Goal: Task Accomplishment & Management: Use online tool/utility

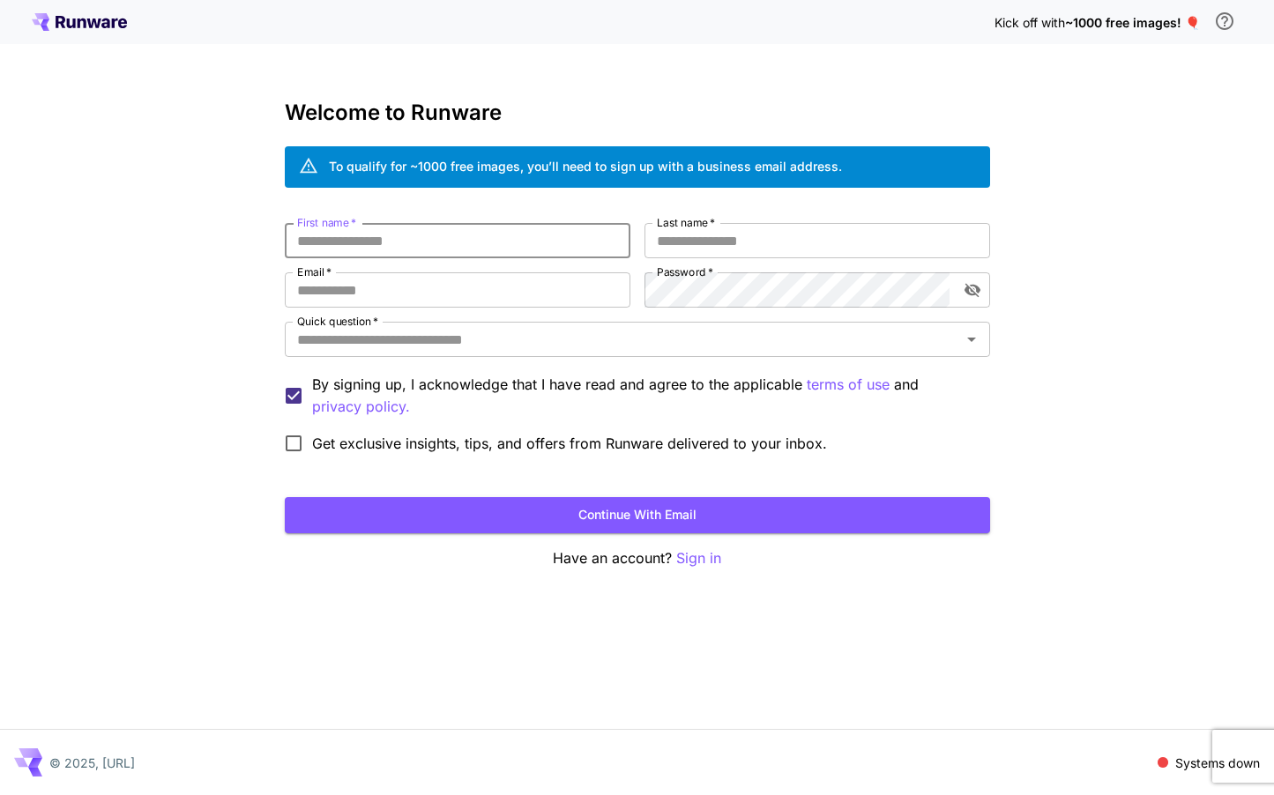
type input "*"
type input "********"
type input "****"
type input "**********"
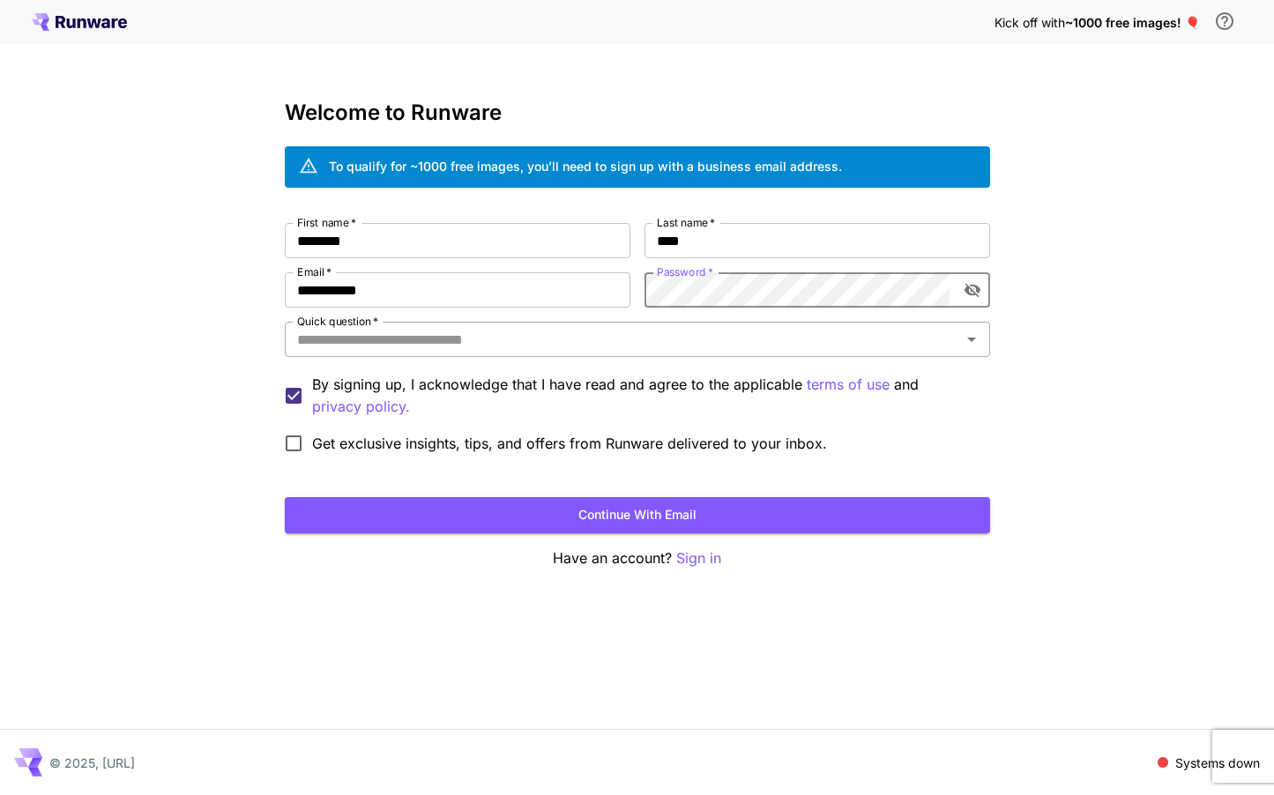
click at [642, 341] on input "Quick question   *" at bounding box center [623, 339] width 666 height 25
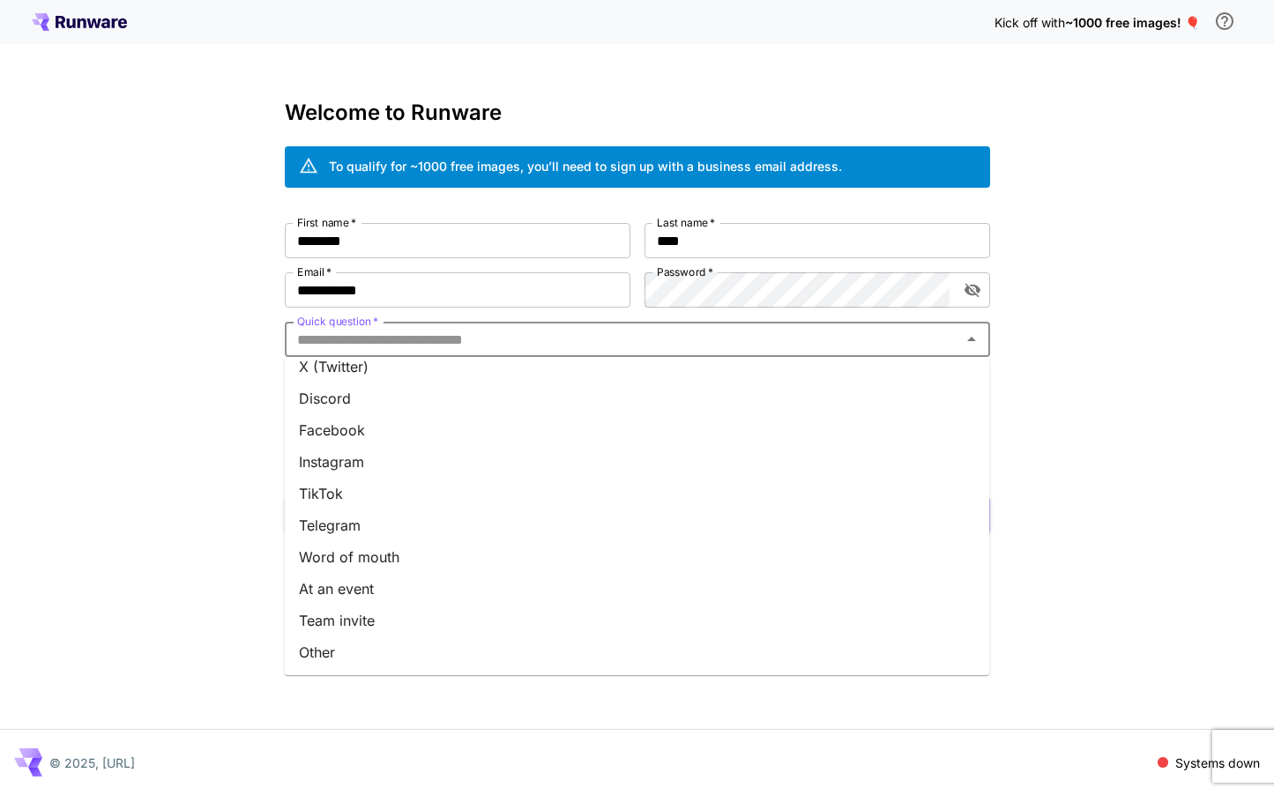
scroll to position [172, 0]
click at [481, 658] on li "Other" at bounding box center [637, 653] width 705 height 32
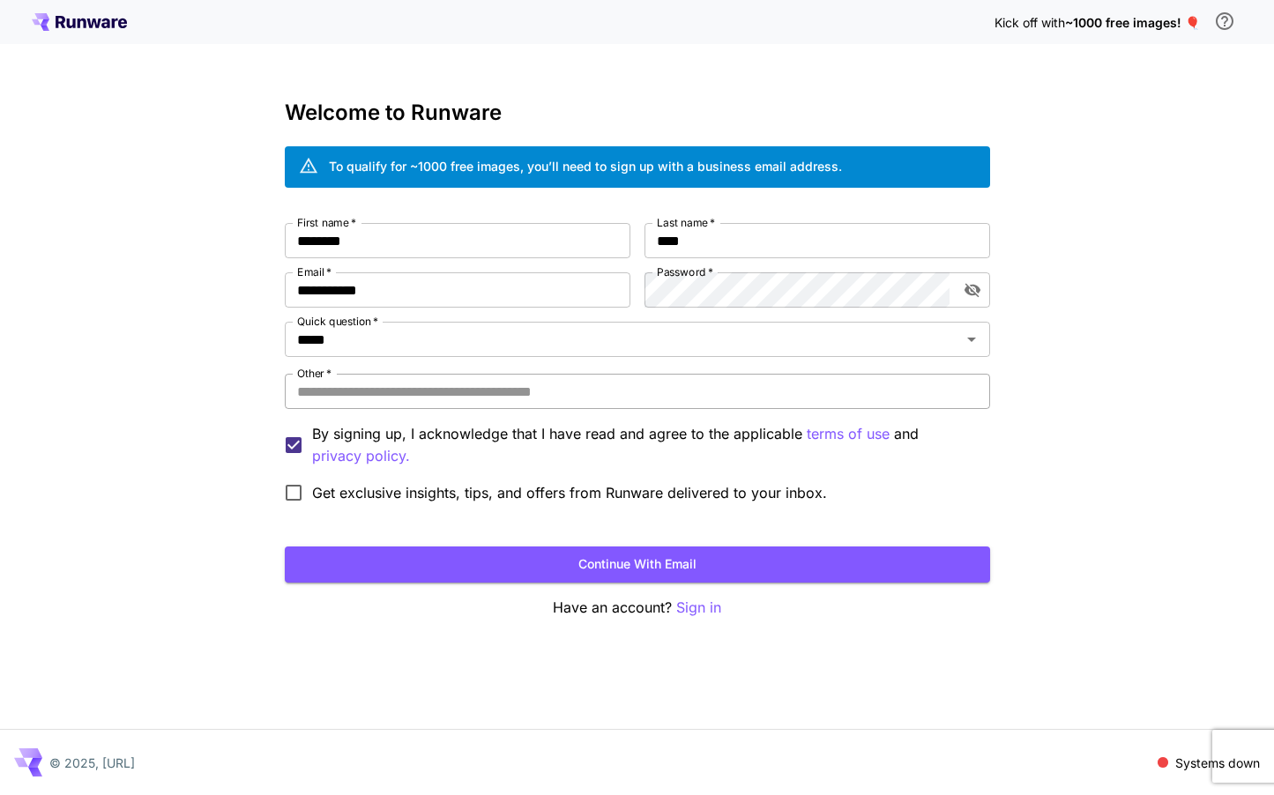
click at [460, 393] on input "Other   *" at bounding box center [637, 391] width 705 height 35
type input "*******"
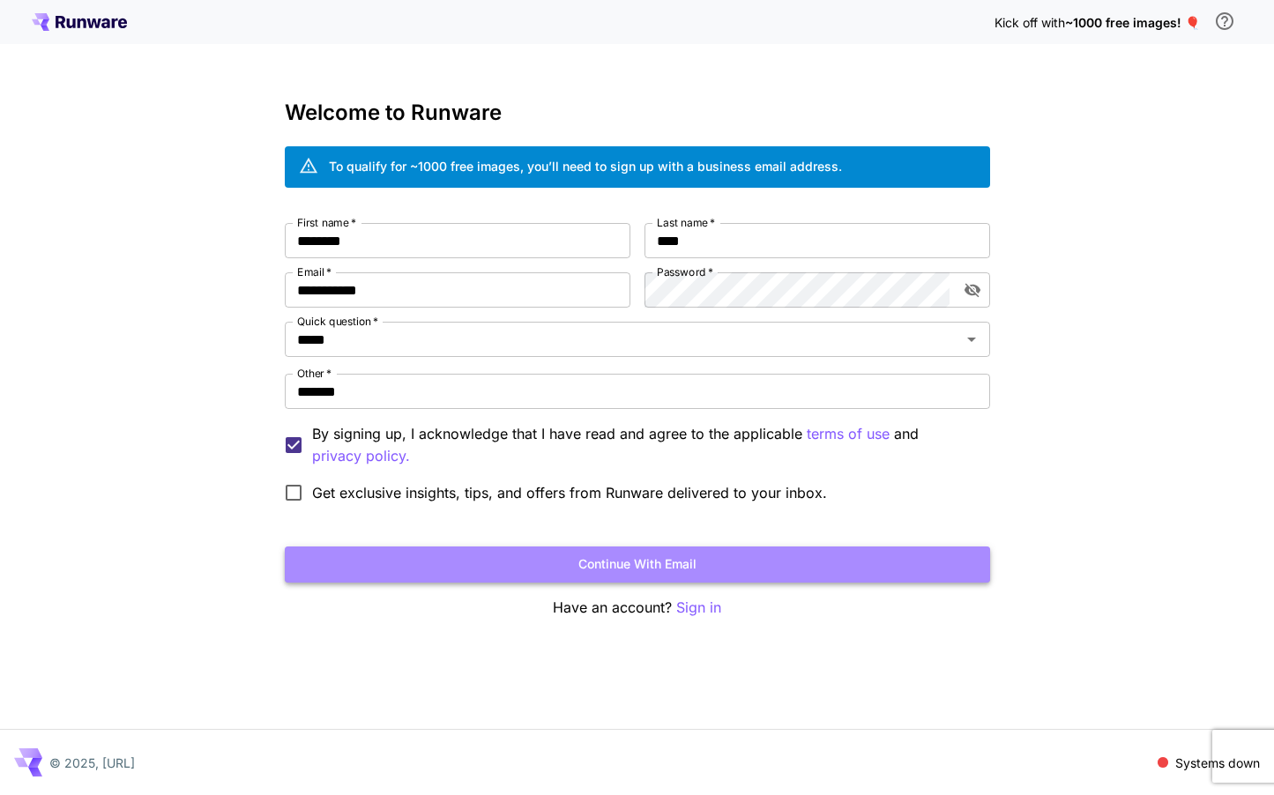
click at [560, 558] on button "Continue with email" at bounding box center [637, 565] width 705 height 36
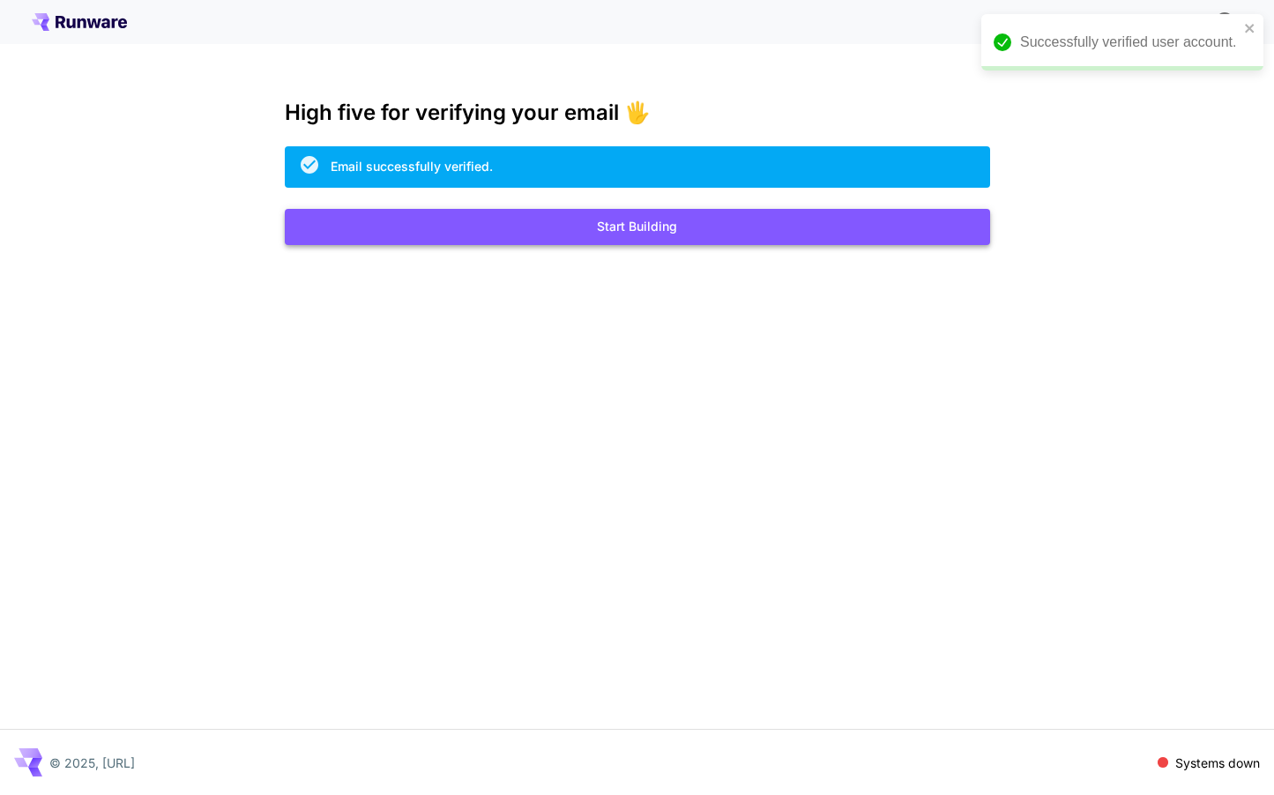
click at [644, 236] on button "Start Building" at bounding box center [637, 227] width 705 height 36
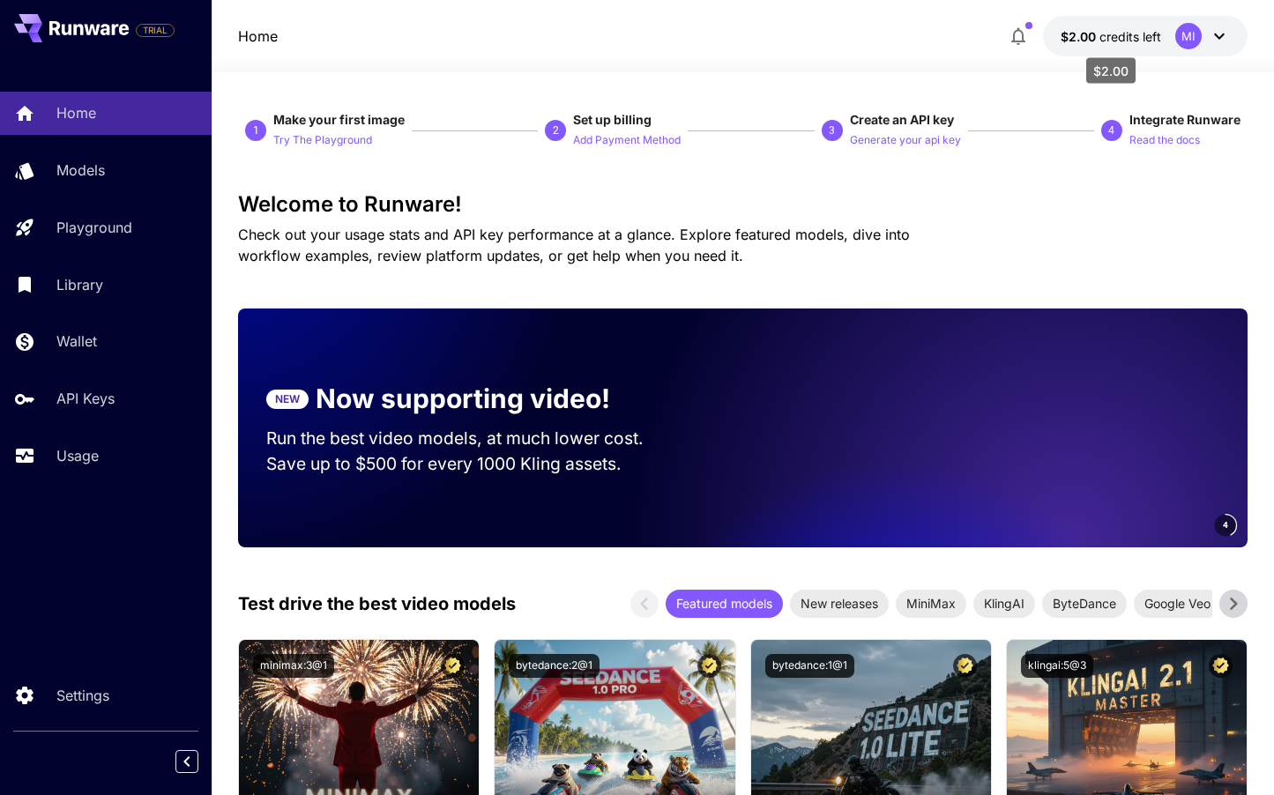
click at [1108, 37] on span "credits left" at bounding box center [1131, 36] width 62 height 15
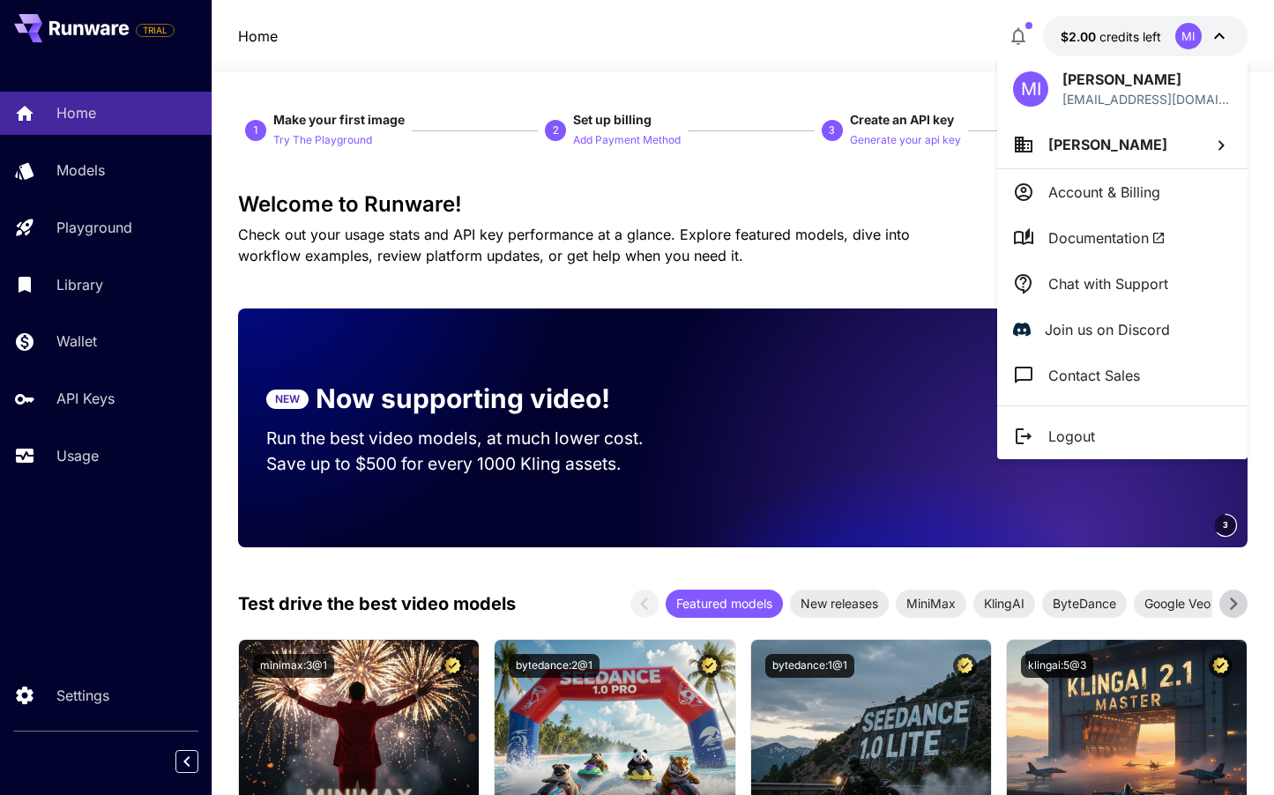
click at [1108, 38] on div at bounding box center [637, 397] width 1274 height 795
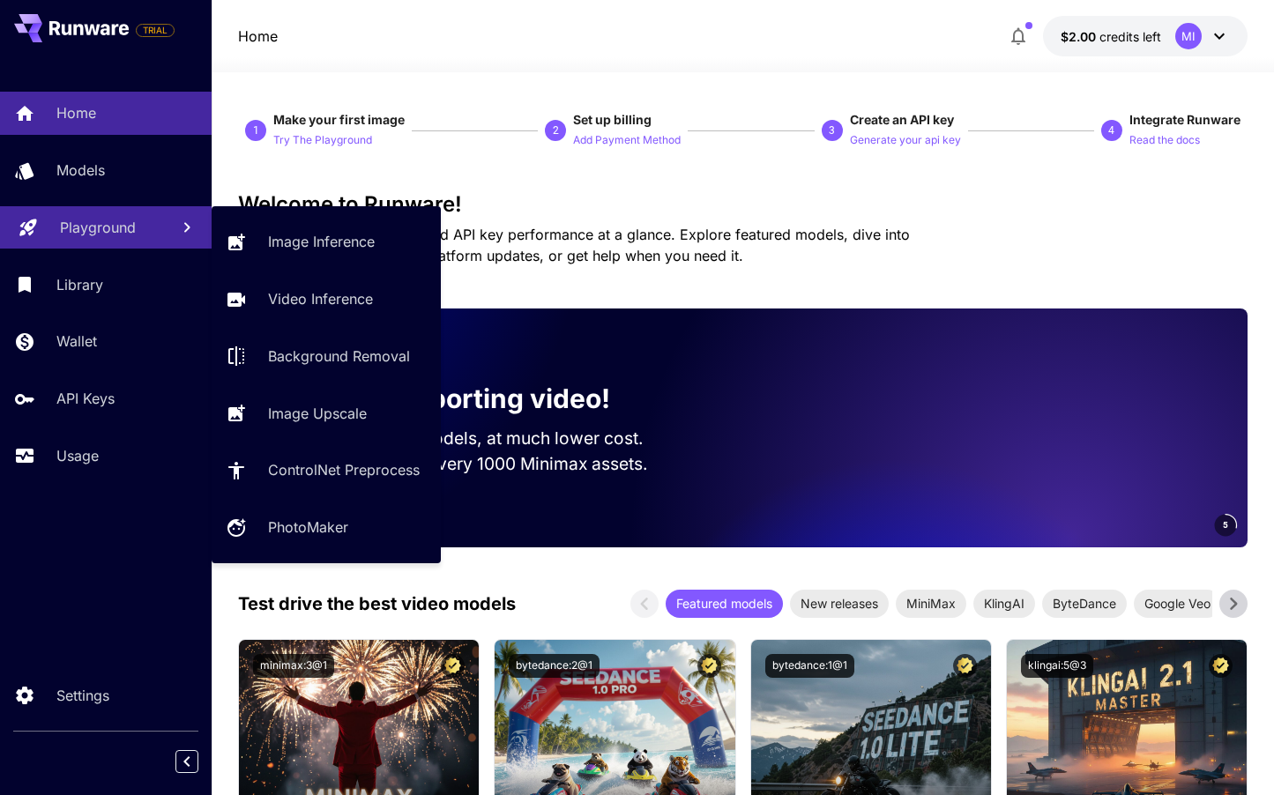
click at [142, 234] on div "Playground" at bounding box center [107, 227] width 95 height 21
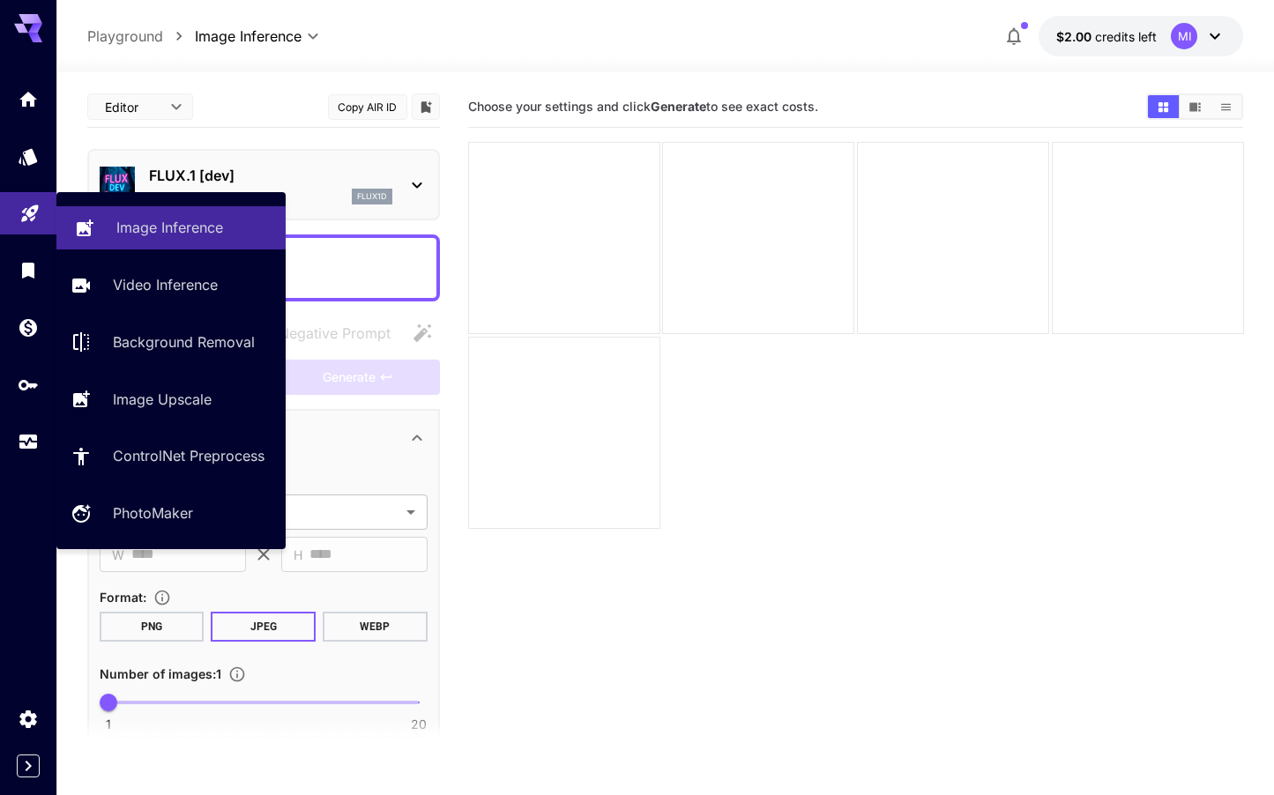
click at [156, 232] on p "Image Inference" at bounding box center [169, 227] width 107 height 21
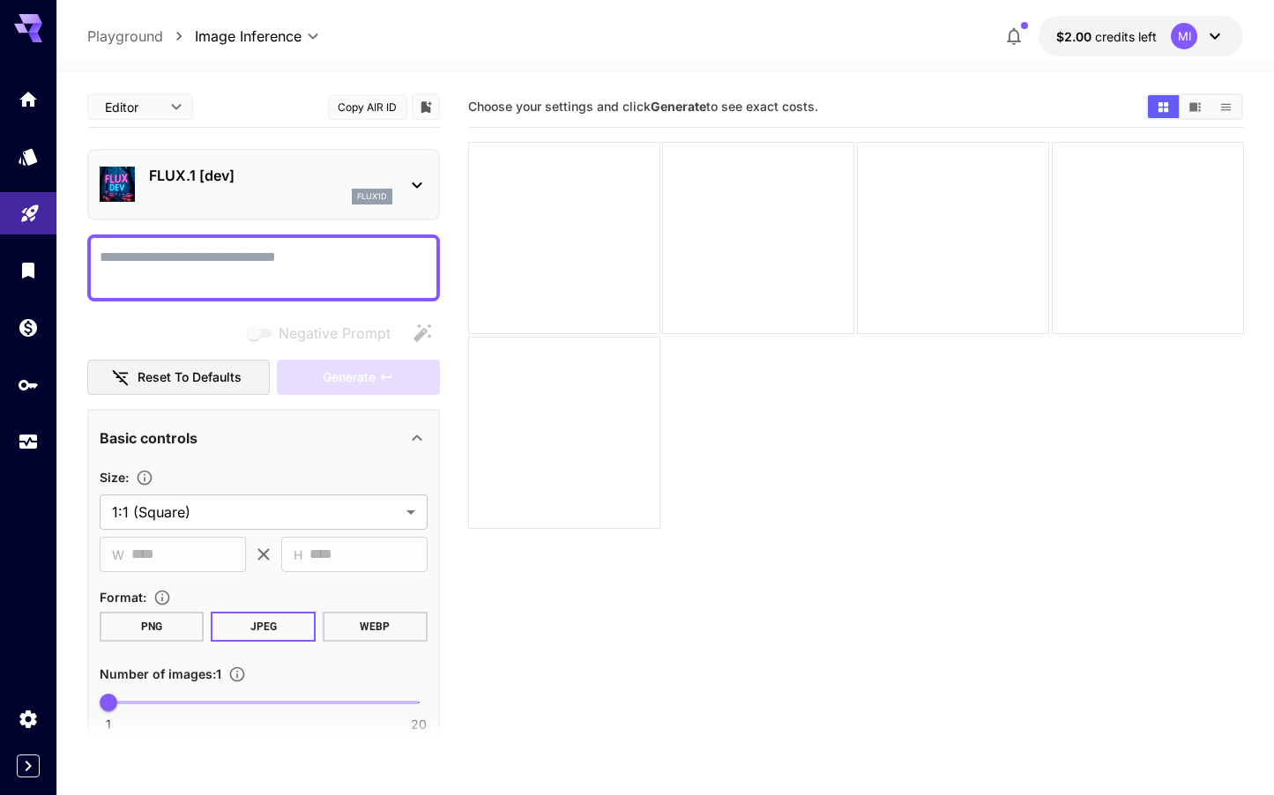
click at [274, 202] on div "flux1d" at bounding box center [270, 197] width 243 height 16
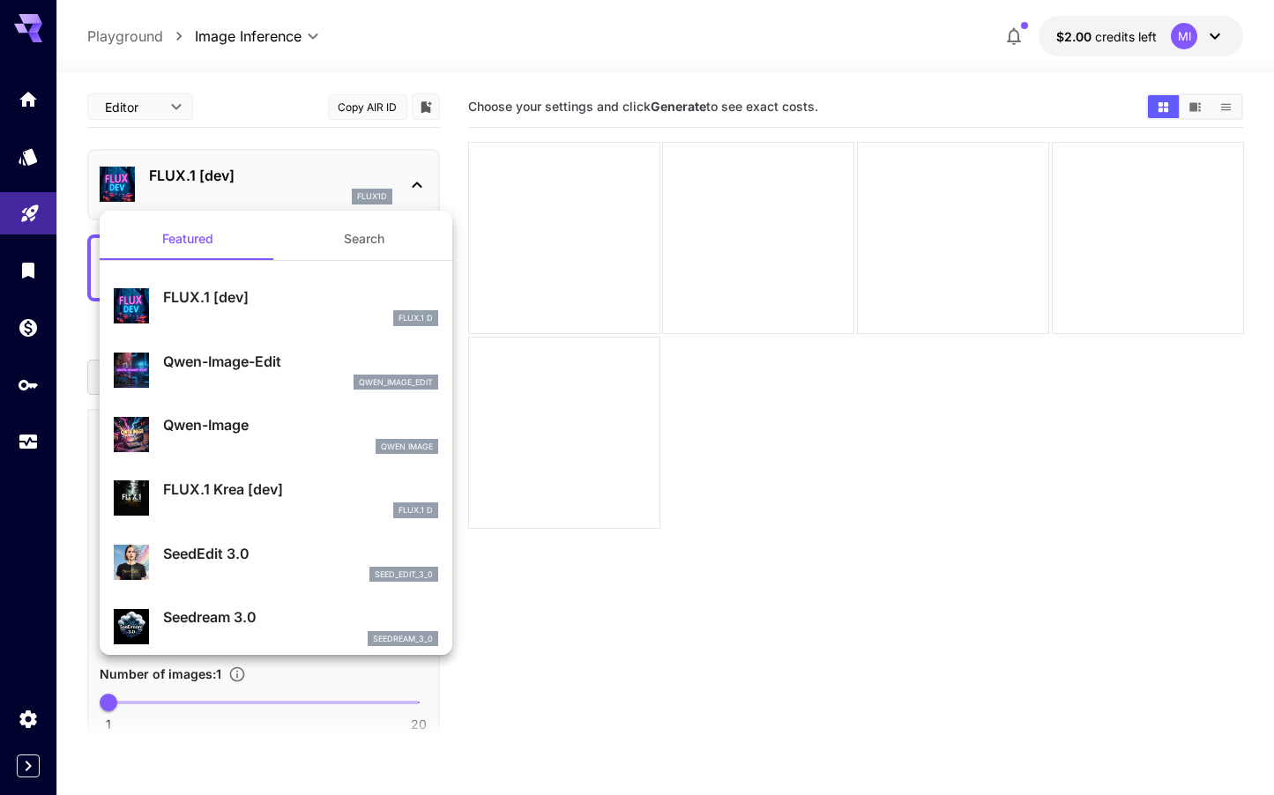
click at [265, 196] on div at bounding box center [637, 397] width 1274 height 795
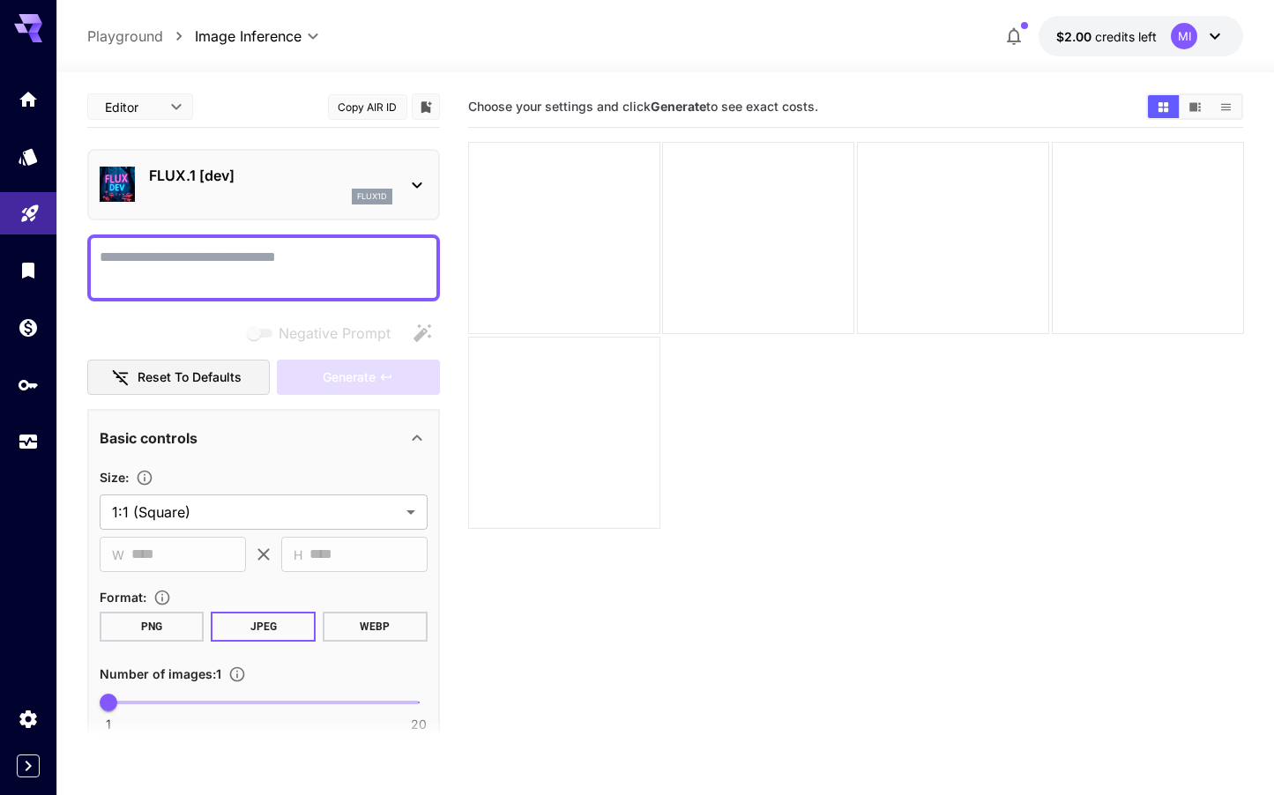
click at [220, 267] on textarea "Negative Prompt" at bounding box center [264, 268] width 328 height 42
paste textarea "**********"
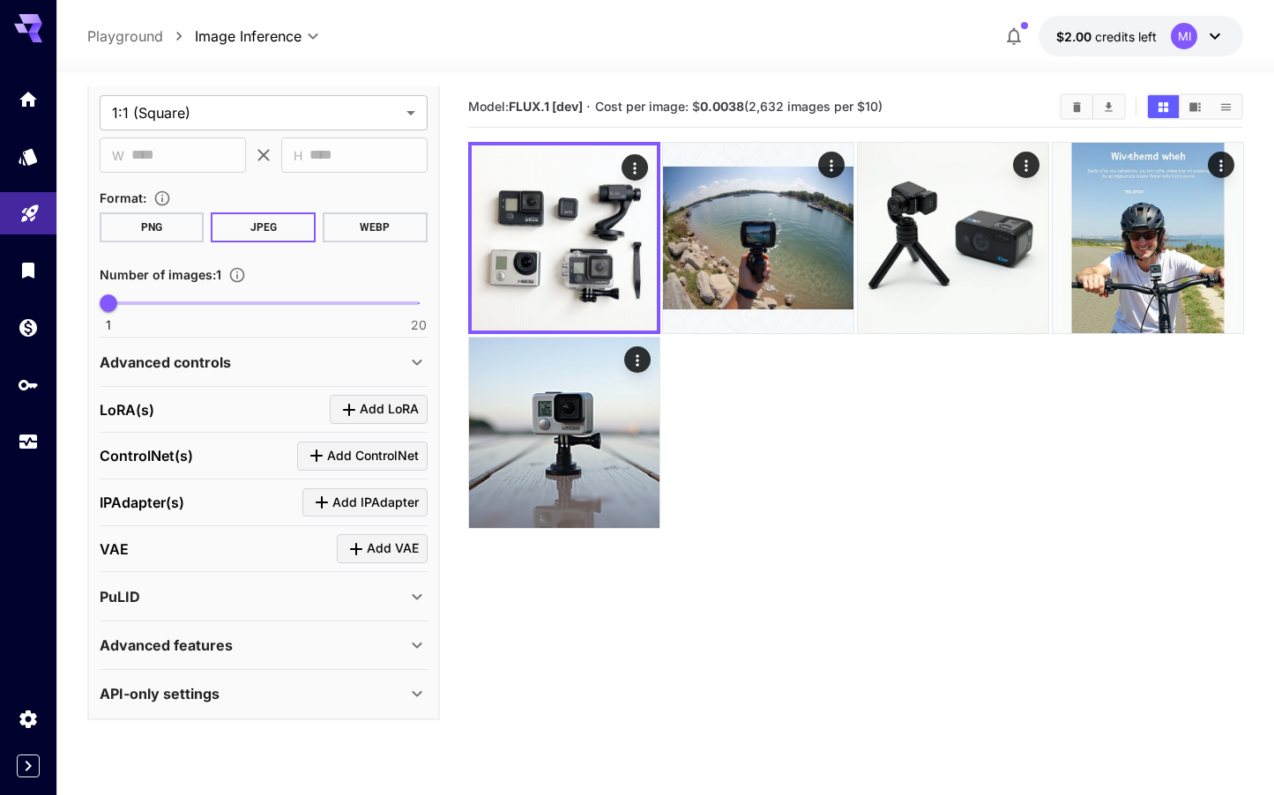
scroll to position [420, 0]
type textarea "**********"
click at [254, 695] on div "API-only settings" at bounding box center [253, 694] width 307 height 21
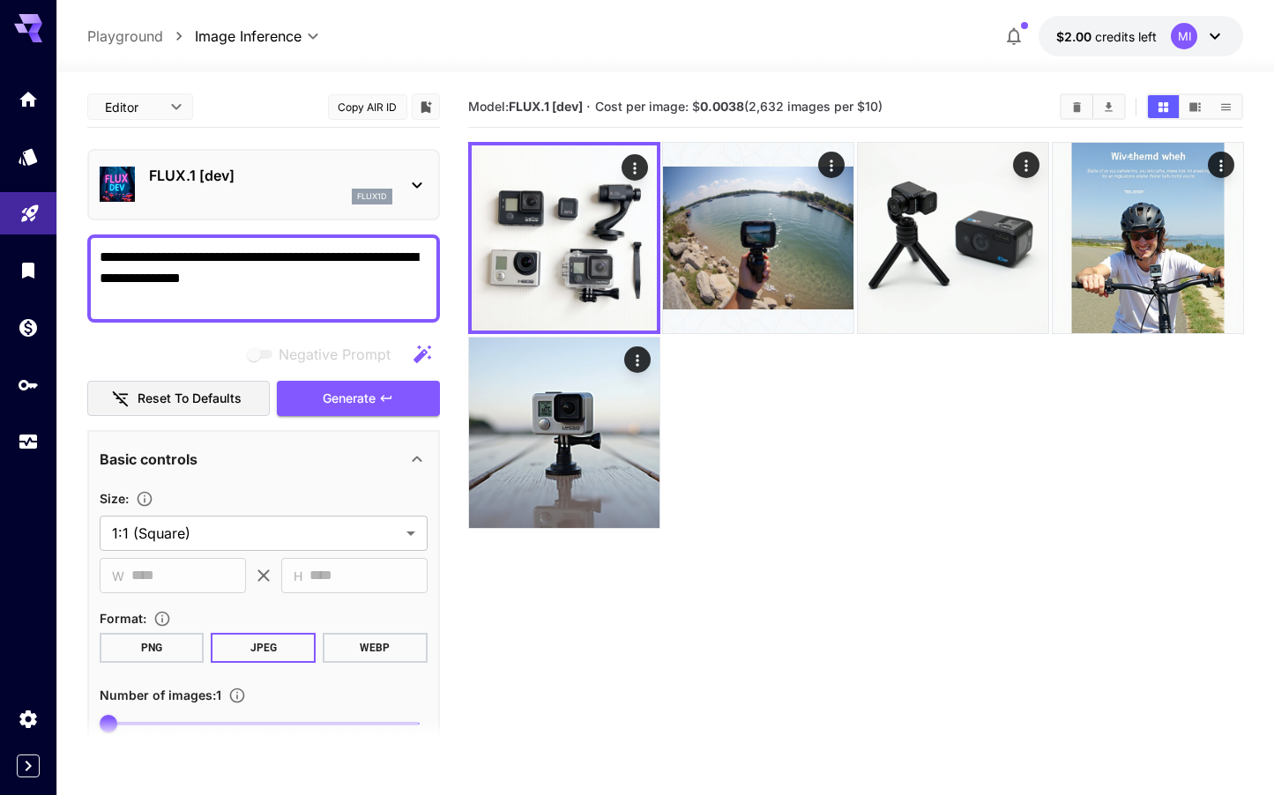
scroll to position [0, 0]
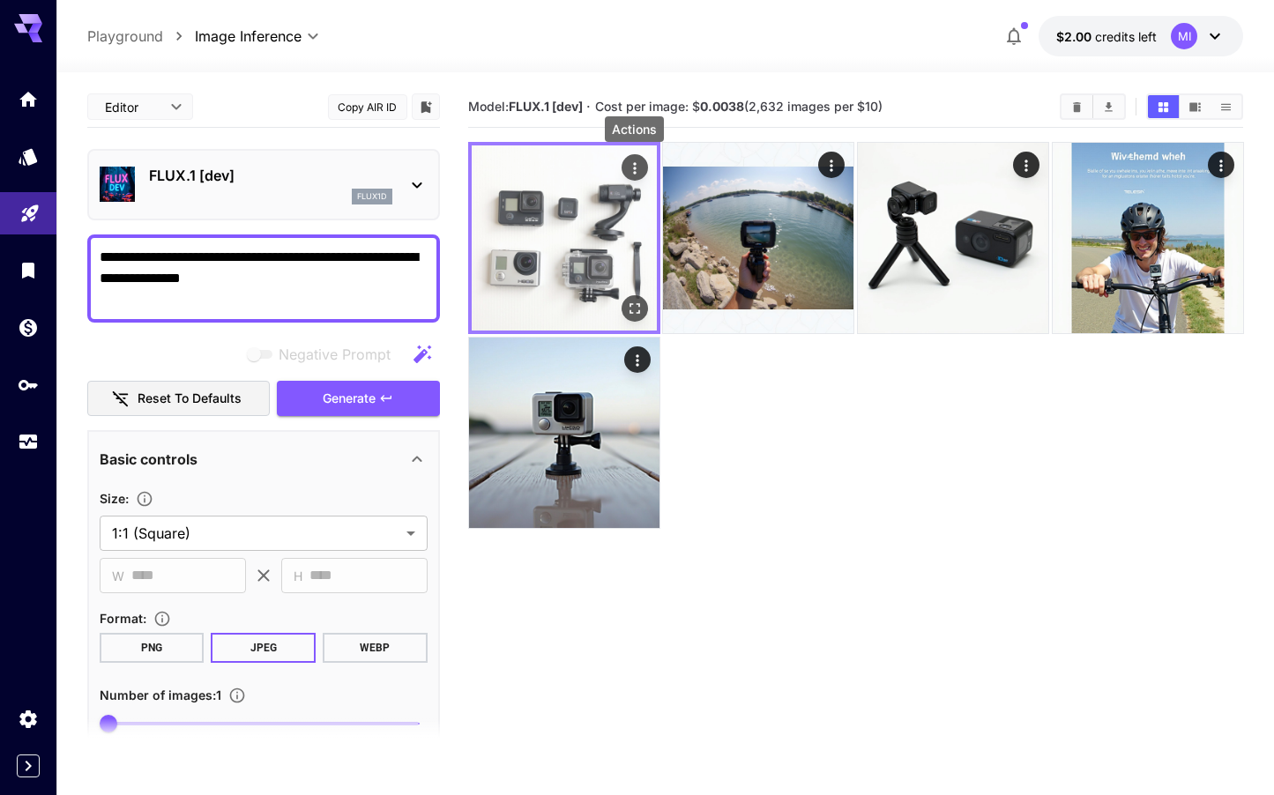
click at [638, 166] on icon "Actions" at bounding box center [634, 169] width 18 height 18
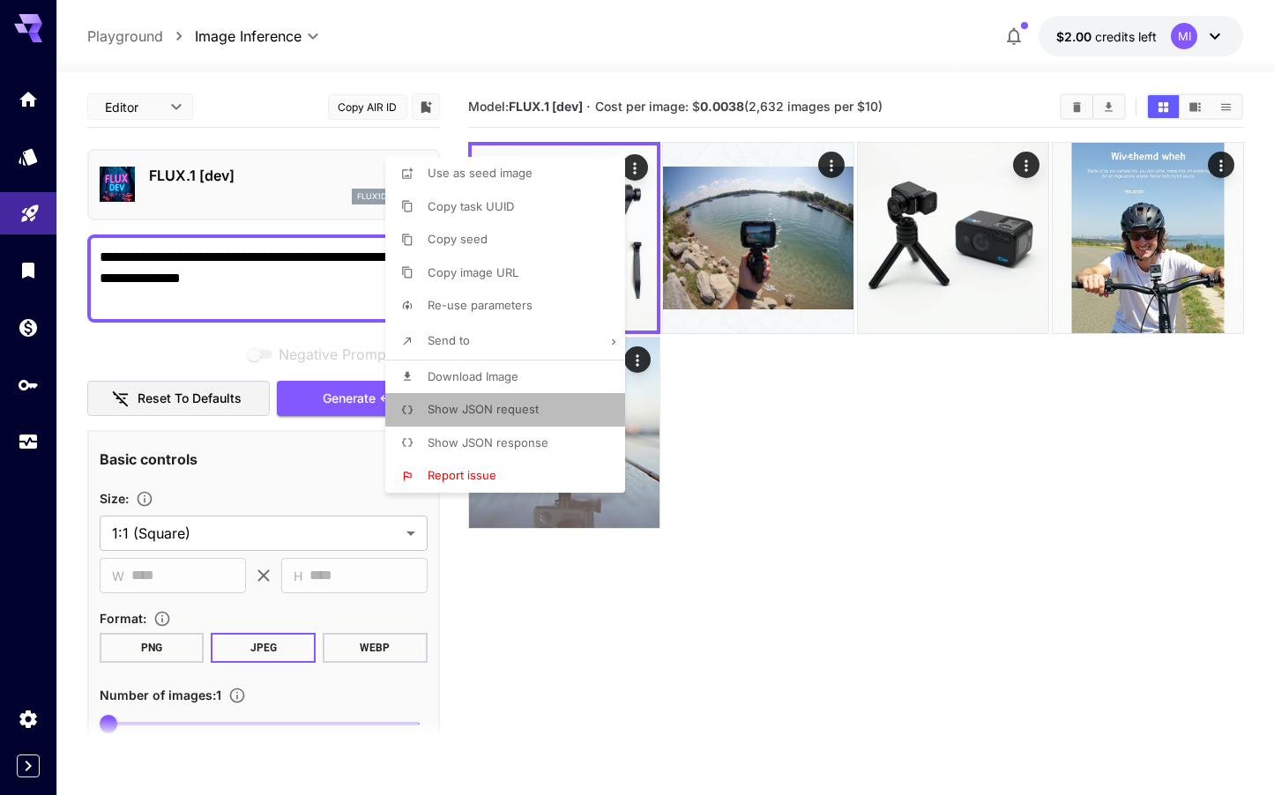
click at [552, 411] on li "Show JSON request" at bounding box center [510, 410] width 250 height 34
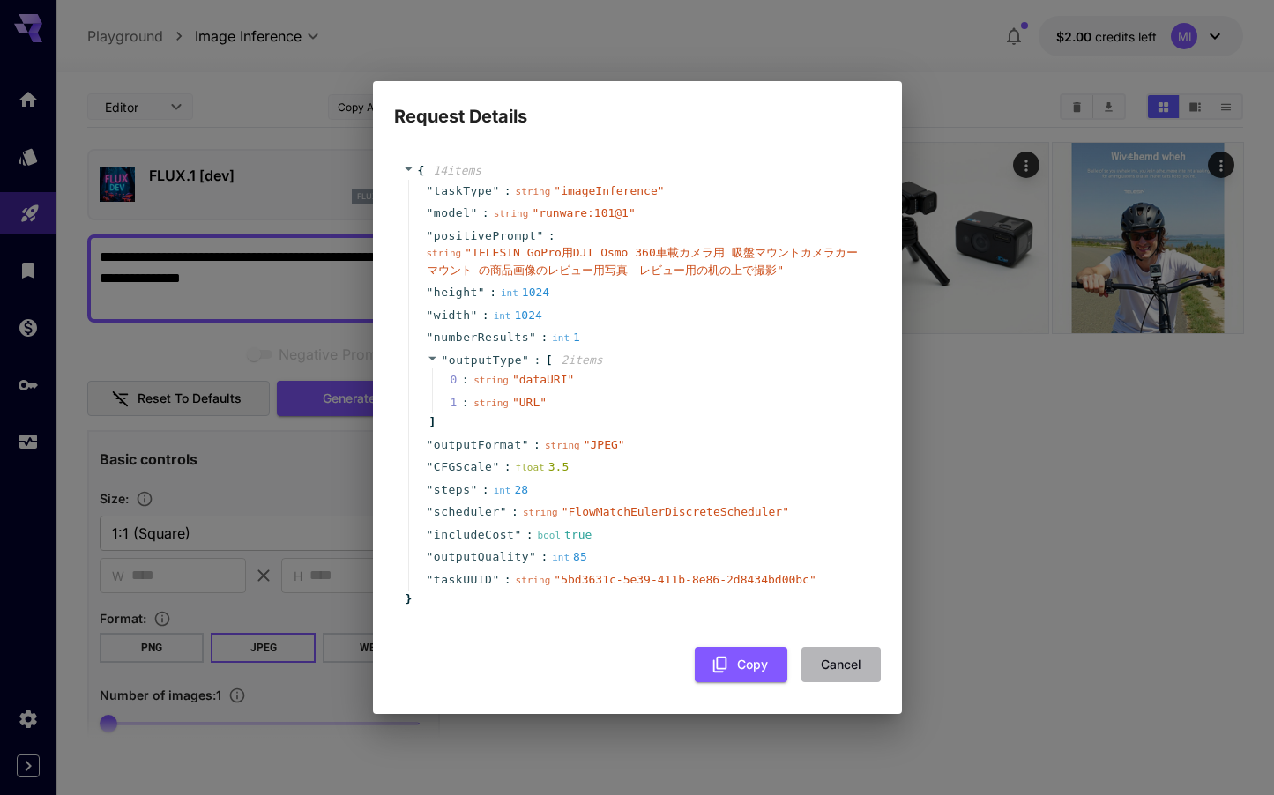
click at [848, 662] on button "Cancel" at bounding box center [841, 665] width 79 height 36
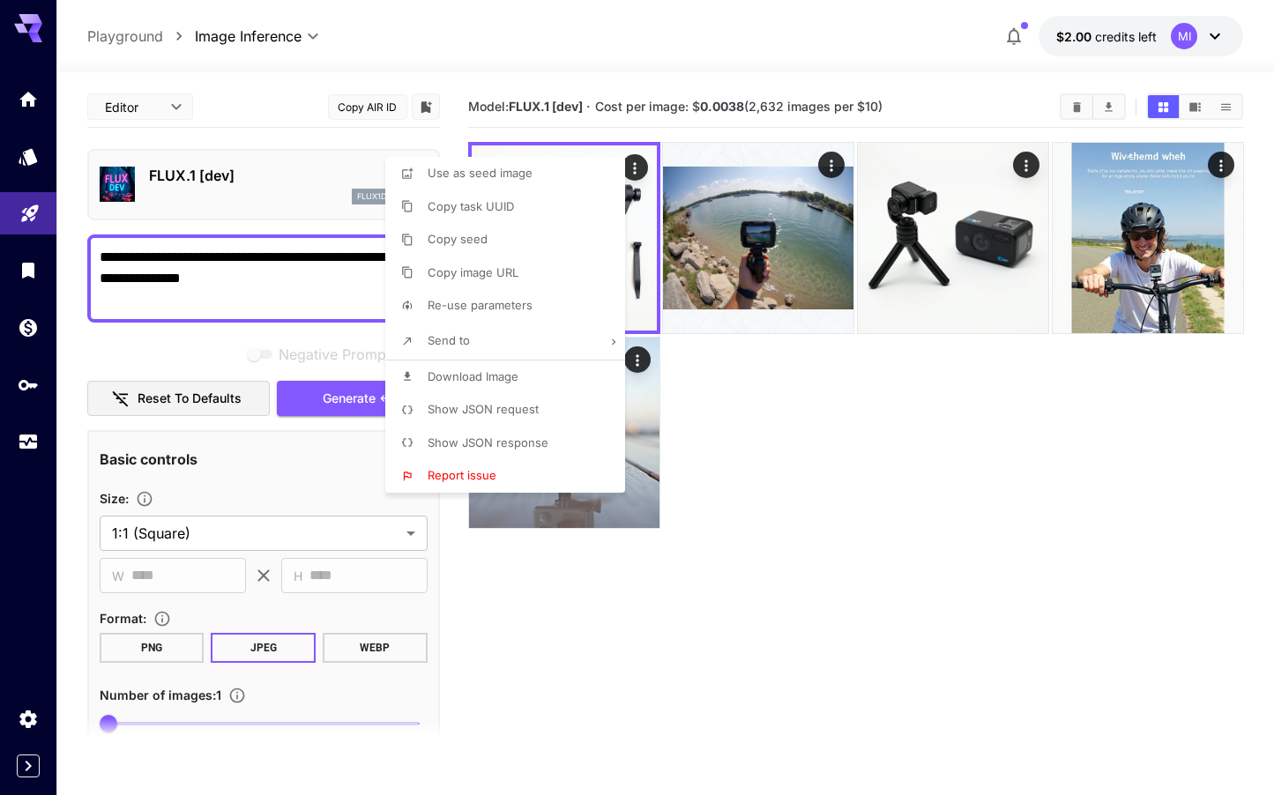
click at [848, 662] on div at bounding box center [637, 397] width 1274 height 795
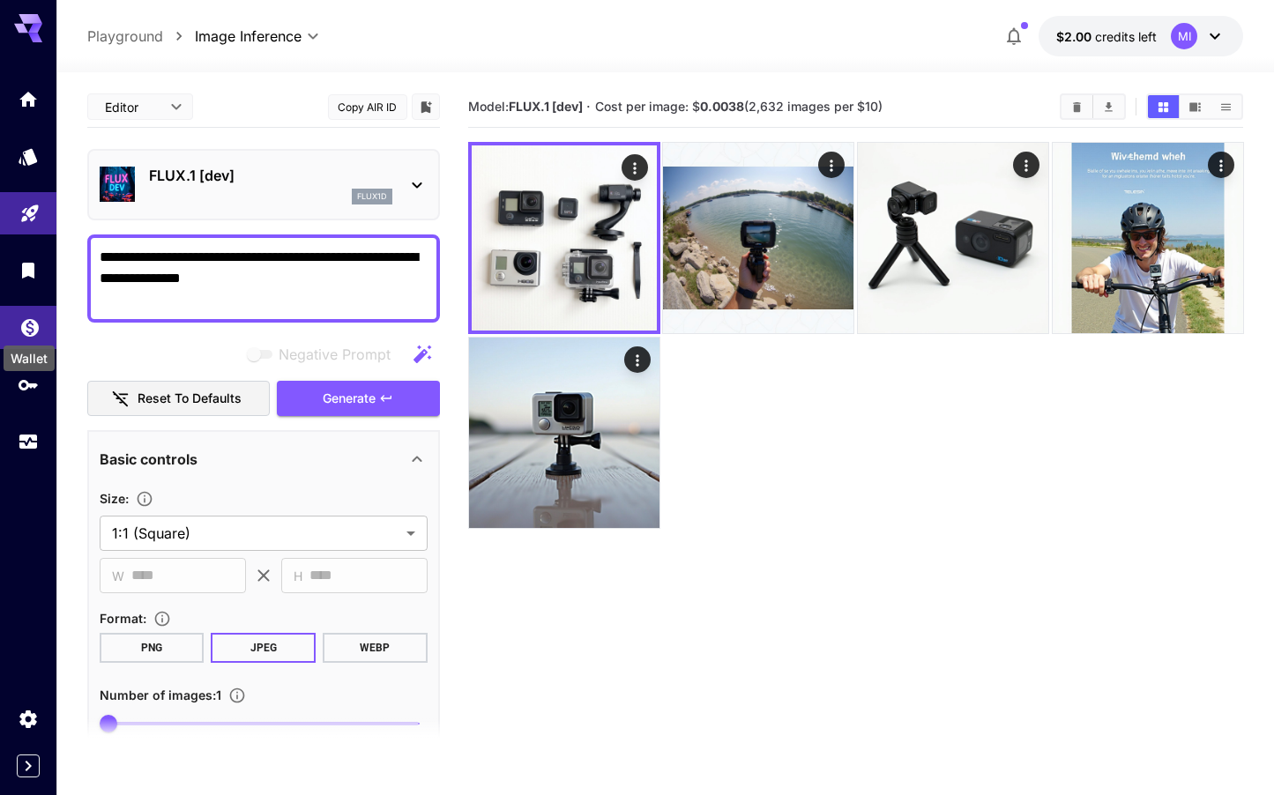
click at [26, 331] on icon "Wallet" at bounding box center [30, 323] width 18 height 18
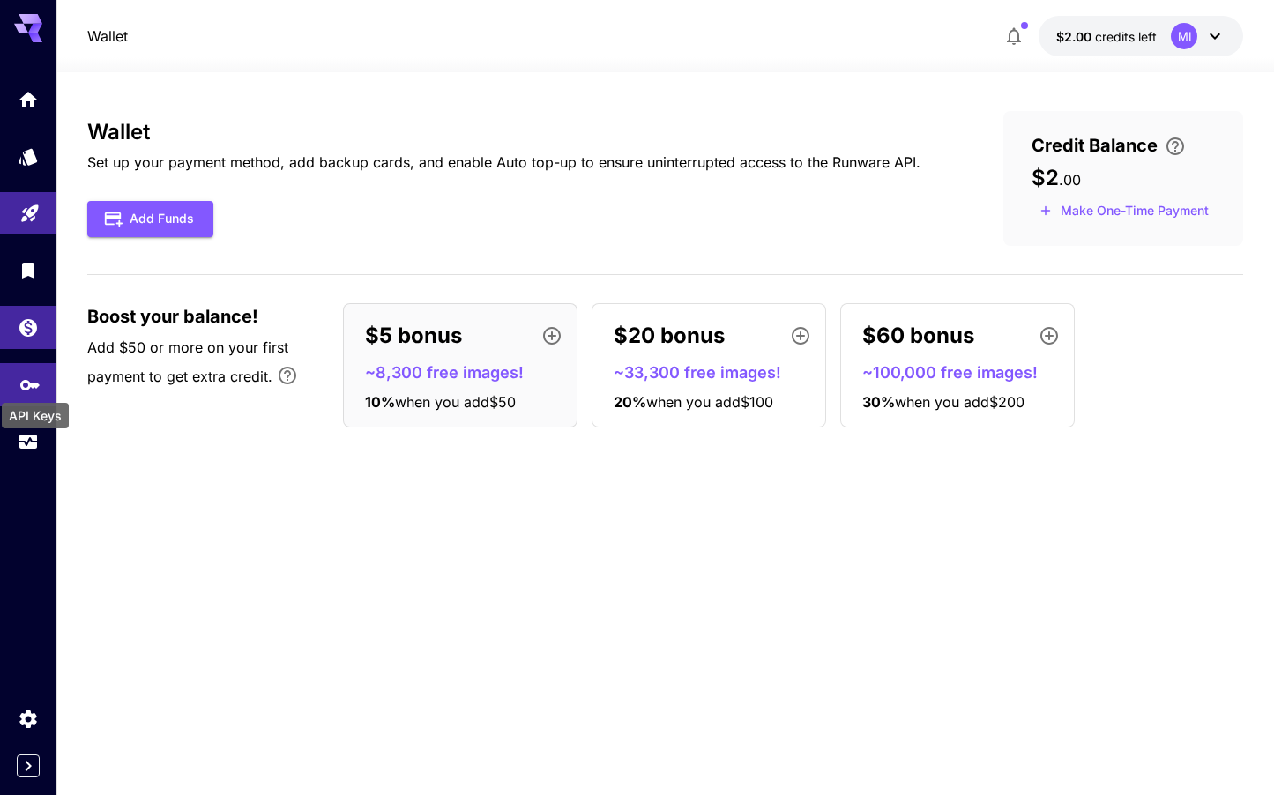
click at [38, 385] on icon "API Keys" at bounding box center [29, 379] width 21 height 21
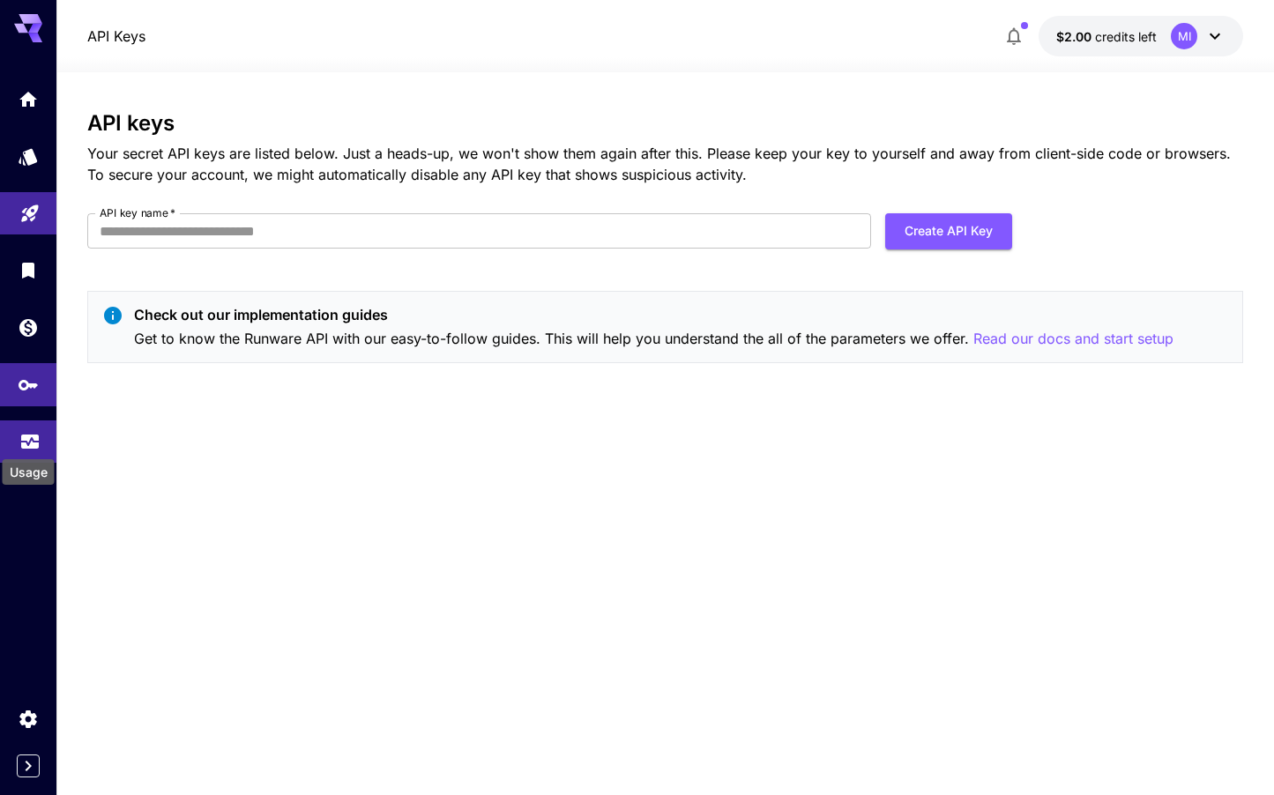
click at [28, 447] on div "Usage" at bounding box center [29, 467] width 56 height 40
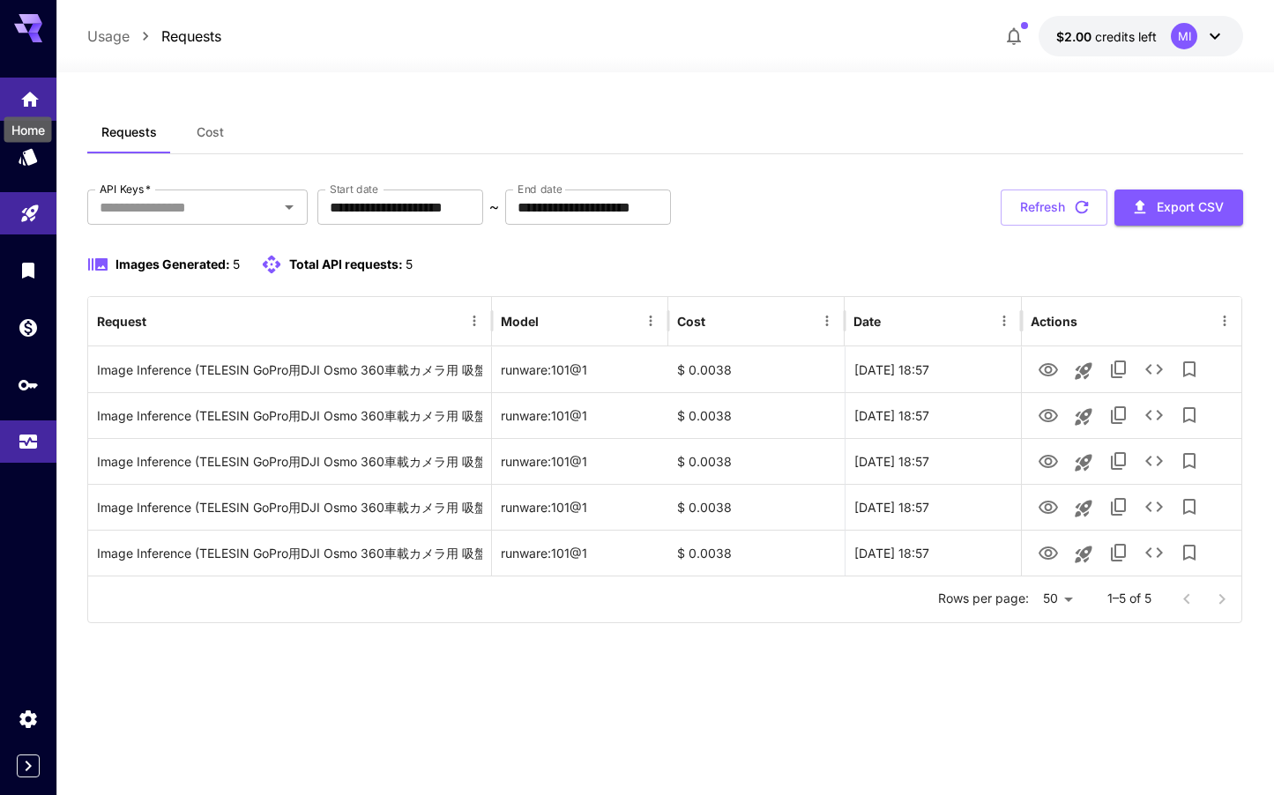
click at [35, 101] on icon "Home" at bounding box center [30, 93] width 18 height 15
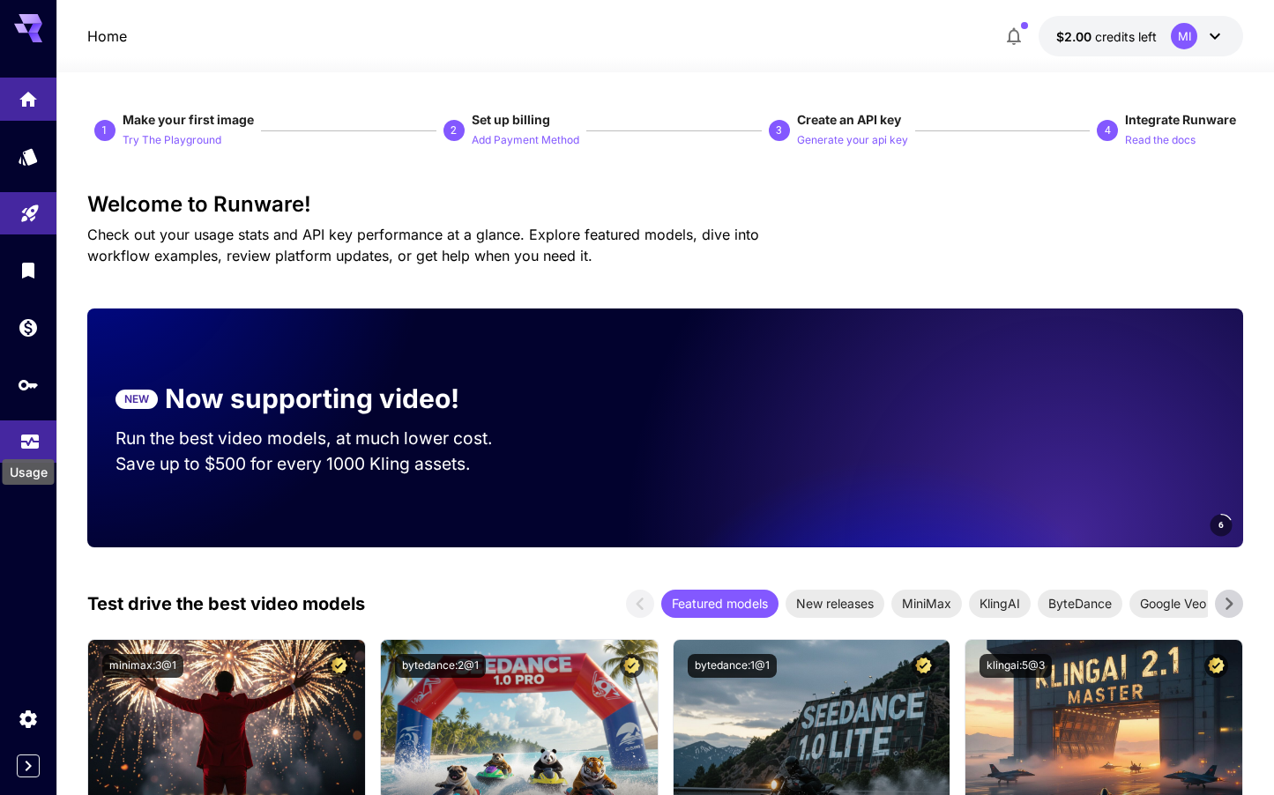
click at [26, 443] on icon "Usage" at bounding box center [30, 439] width 18 height 9
